Goal: Go to known website: Access a specific website the user already knows

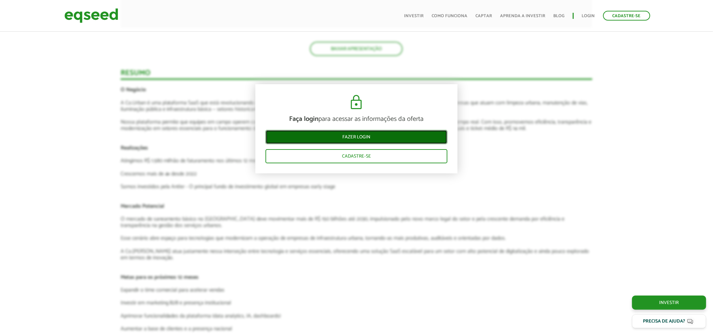
click at [357, 138] on link "Fazer login" at bounding box center [357, 137] width 182 height 14
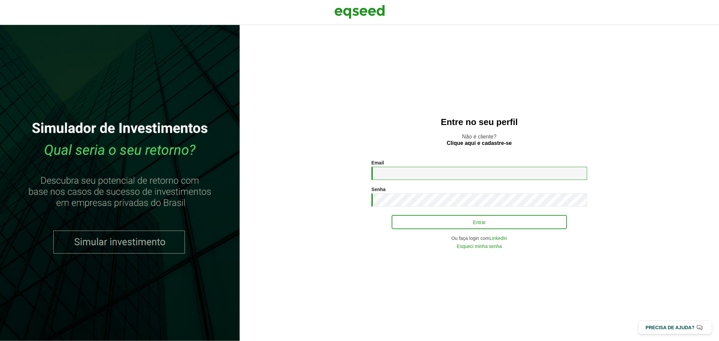
type input "**********"
click at [415, 222] on button "Entrar" at bounding box center [479, 222] width 175 height 13
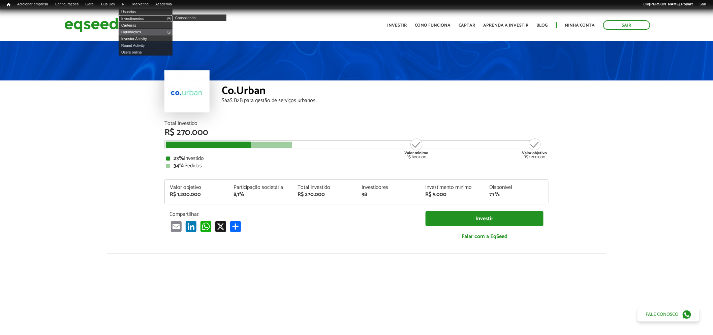
click at [137, 20] on link "Investimentos" at bounding box center [146, 18] width 54 height 7
